Goal: Task Accomplishment & Management: Complete application form

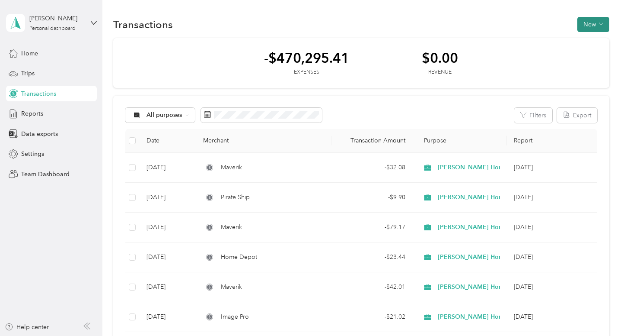
click at [585, 22] on button "New" at bounding box center [594, 24] width 32 height 15
click at [584, 41] on span "Expense" at bounding box center [588, 40] width 23 height 9
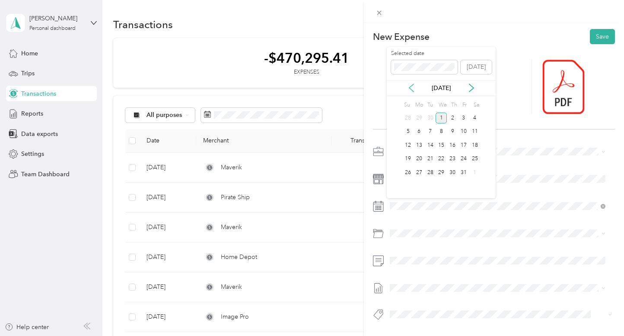
click at [409, 87] on icon at bounding box center [411, 87] width 9 height 9
click at [406, 158] on div "21" at bounding box center [408, 159] width 11 height 11
click at [458, 265] on span "Software Subscriptions & Licenses" at bounding box center [459, 266] width 93 height 7
click at [406, 264] on button "Chase" at bounding box center [406, 264] width 27 height 11
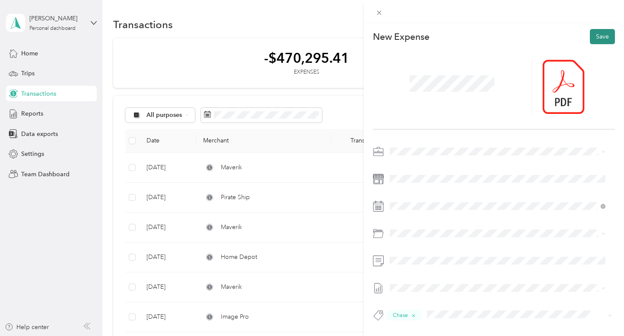
click at [595, 35] on button "Save" at bounding box center [602, 36] width 25 height 15
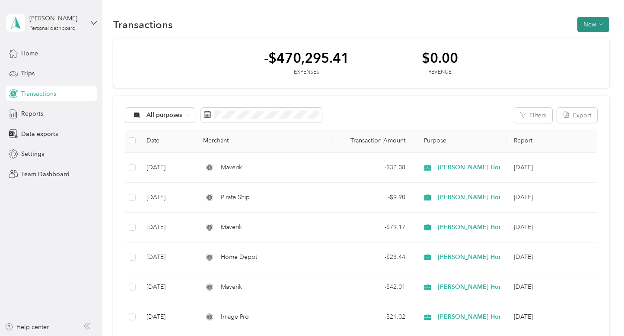
click at [584, 22] on button "New" at bounding box center [594, 24] width 32 height 15
click at [585, 40] on span "Expense" at bounding box center [588, 40] width 23 height 9
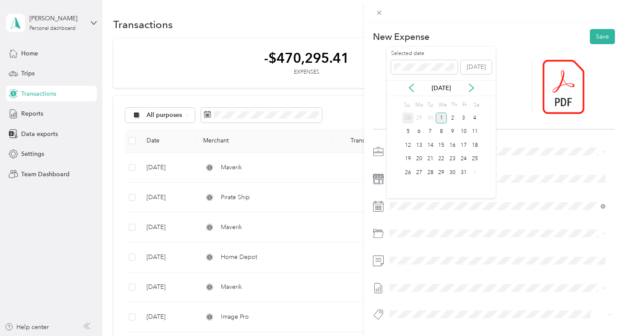
click at [408, 116] on div "28" at bounding box center [408, 117] width 11 height 11
click at [451, 282] on span "Software Subscriptions & Licenses" at bounding box center [459, 281] width 93 height 7
click at [408, 265] on span "Chase" at bounding box center [406, 266] width 15 height 8
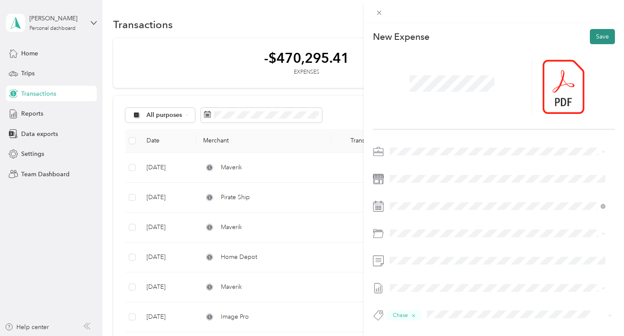
click at [594, 35] on button "Save" at bounding box center [602, 36] width 25 height 15
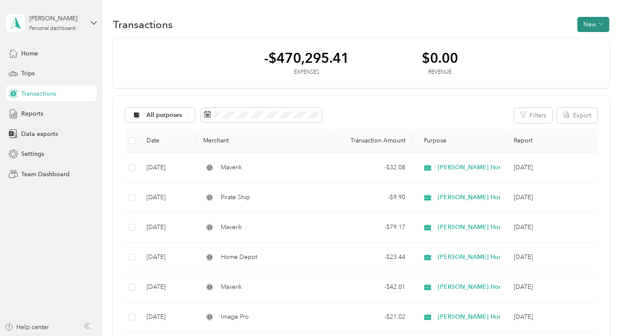
click at [587, 21] on button "New" at bounding box center [594, 24] width 32 height 15
click at [584, 40] on span "Expense" at bounding box center [588, 40] width 23 height 9
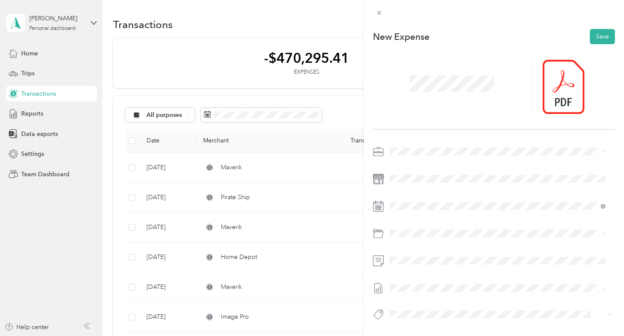
click at [451, 266] on span "Sales, Telephone & Communications" at bounding box center [463, 266] width 100 height 7
click at [405, 248] on button "Amex" at bounding box center [406, 248] width 26 height 11
click at [593, 35] on button "Save" at bounding box center [602, 36] width 25 height 15
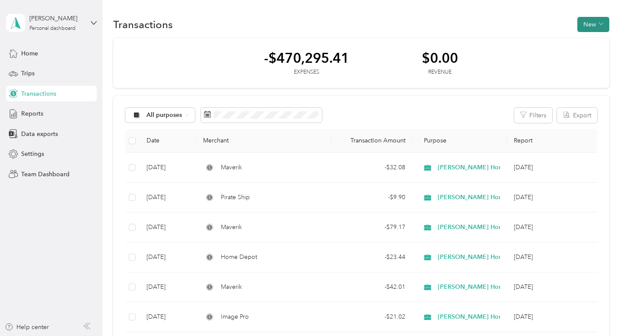
click at [584, 22] on button "New" at bounding box center [594, 24] width 32 height 15
click at [583, 39] on span "Expense" at bounding box center [588, 40] width 23 height 9
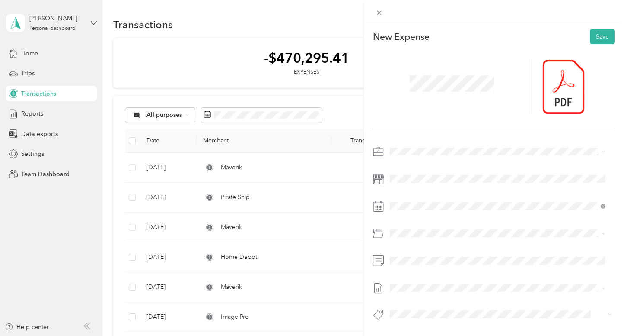
click at [476, 139] on span "Sales, Advertising & Marketing" at bounding box center [454, 138] width 83 height 7
click at [406, 245] on span "Amex" at bounding box center [406, 246] width 14 height 8
click at [598, 35] on button "Save" at bounding box center [602, 36] width 25 height 15
